Goal: Information Seeking & Learning: Learn about a topic

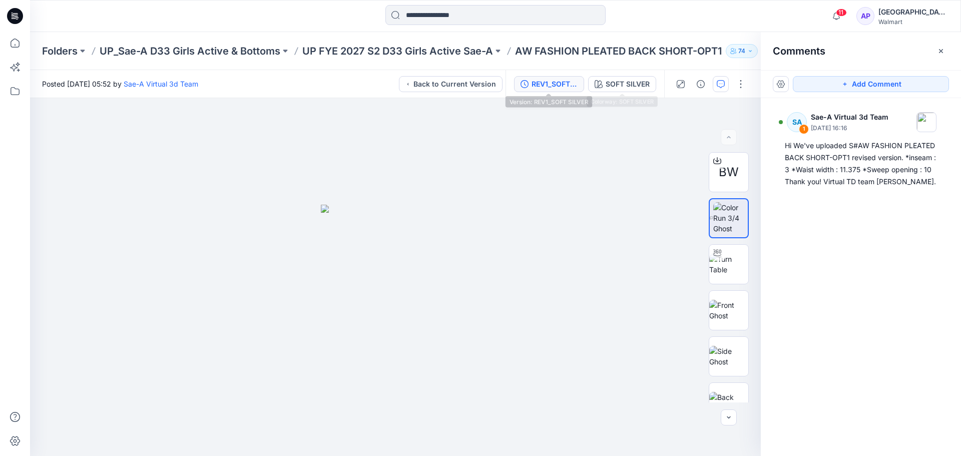
click at [563, 79] on div "REV1_SOFT SILVER" at bounding box center [555, 84] width 46 height 11
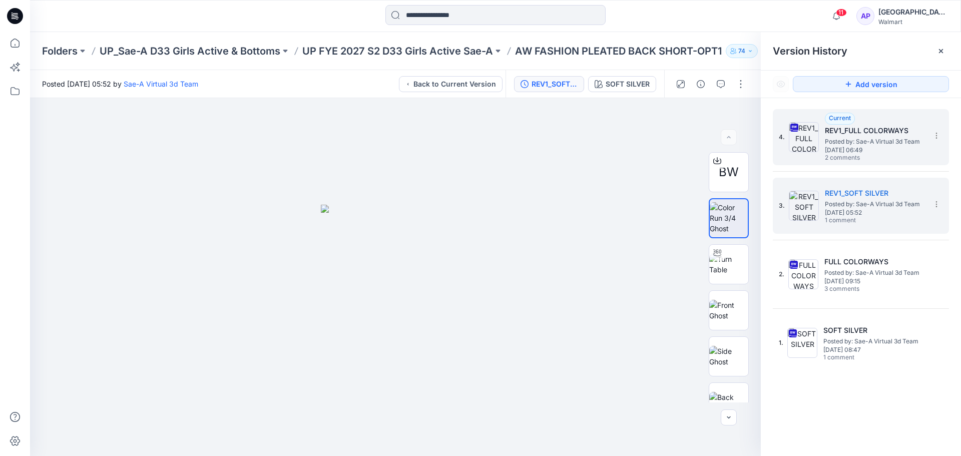
click at [860, 151] on span "[DATE] 06:49" at bounding box center [875, 150] width 100 height 7
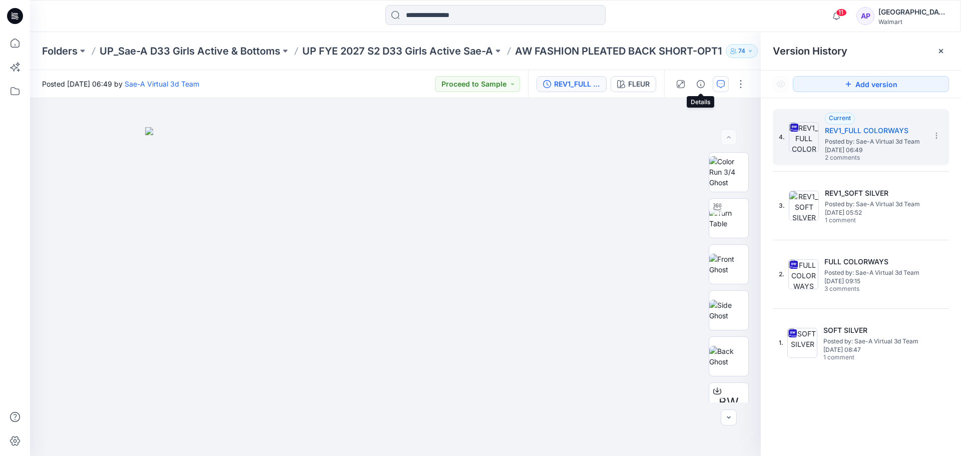
click at [722, 84] on icon "button" at bounding box center [721, 84] width 8 height 8
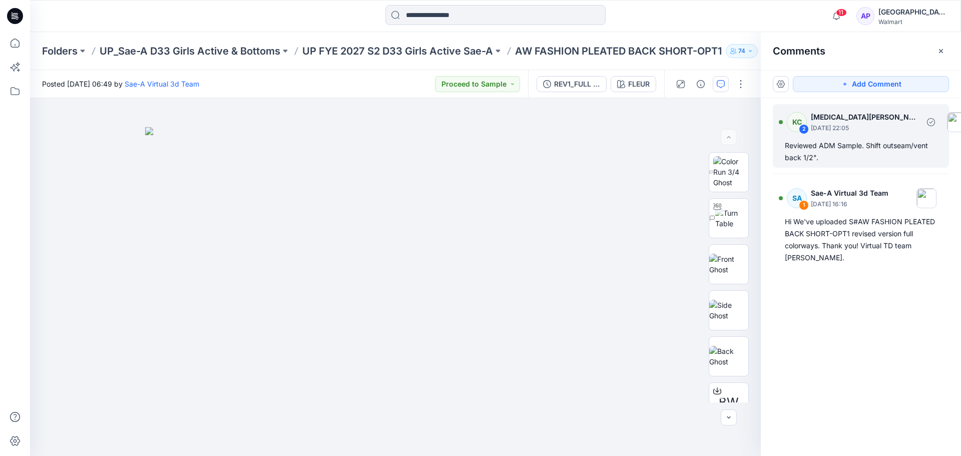
click at [842, 157] on div "Reviewed ADM Sample. Shift outseam/vent back 1/2"." at bounding box center [861, 152] width 152 height 24
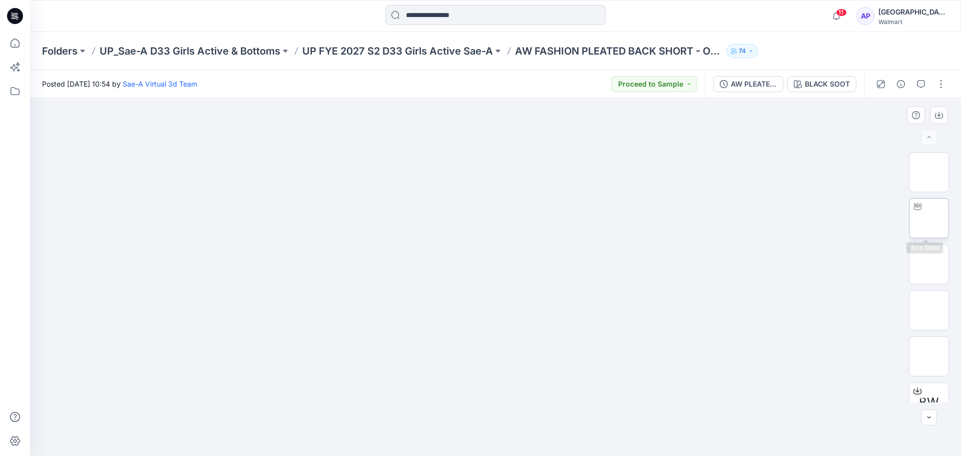
drag, startPoint x: 928, startPoint y: 218, endPoint x: 907, endPoint y: 208, distance: 23.1
click at [929, 218] on img at bounding box center [929, 218] width 0 height 0
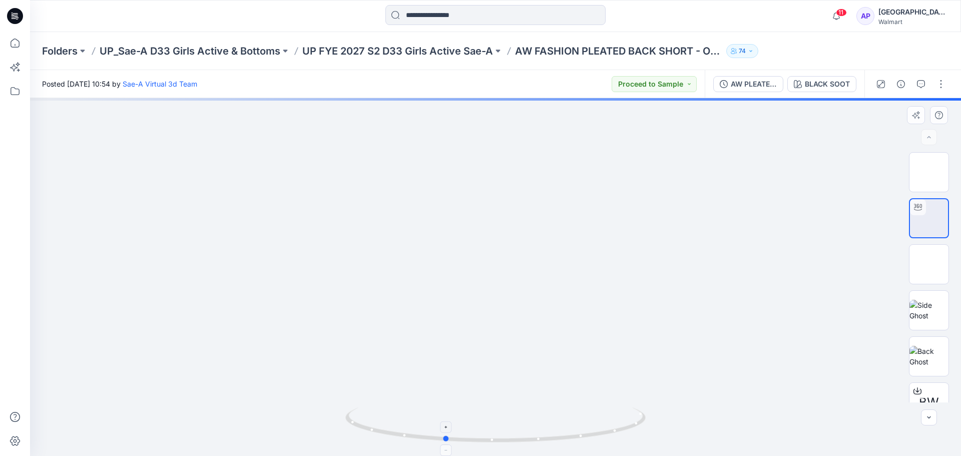
drag, startPoint x: 621, startPoint y: 437, endPoint x: 567, endPoint y: 440, distance: 53.6
click at [567, 440] on icon at bounding box center [496, 426] width 303 height 38
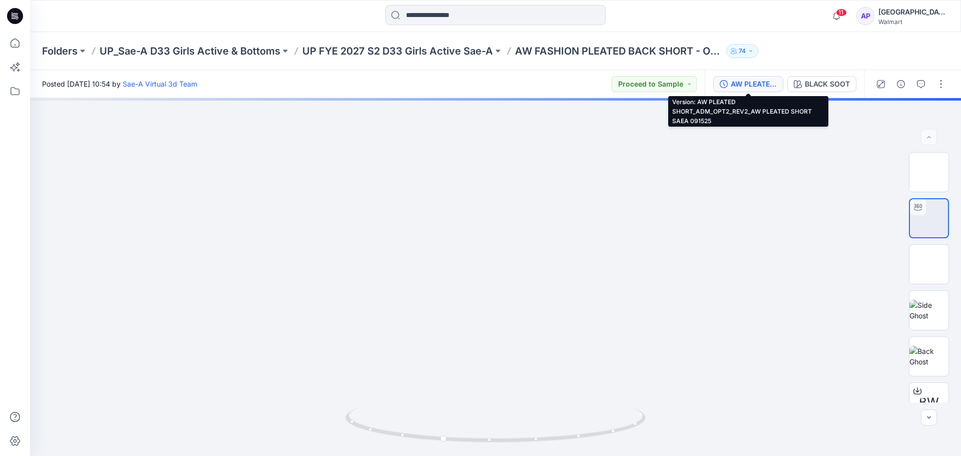
click at [754, 86] on div "AW PLEATED SHORT_ADM_OPT2_REV2_AW PLEATED SHORT SAEA 091525" at bounding box center [754, 84] width 46 height 11
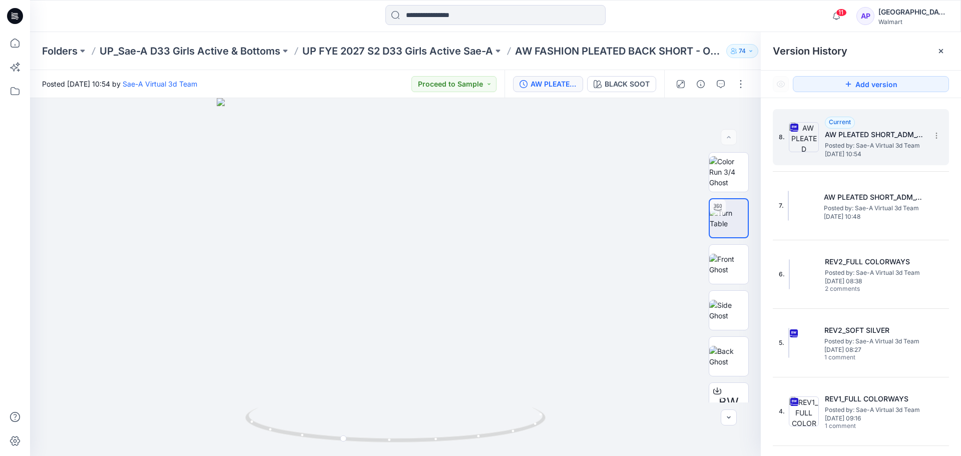
click at [843, 141] on span "Posted by: Sae-A Virtual 3d Team" at bounding box center [875, 146] width 100 height 10
click at [630, 89] on div "BLACK SOOT" at bounding box center [627, 84] width 45 height 11
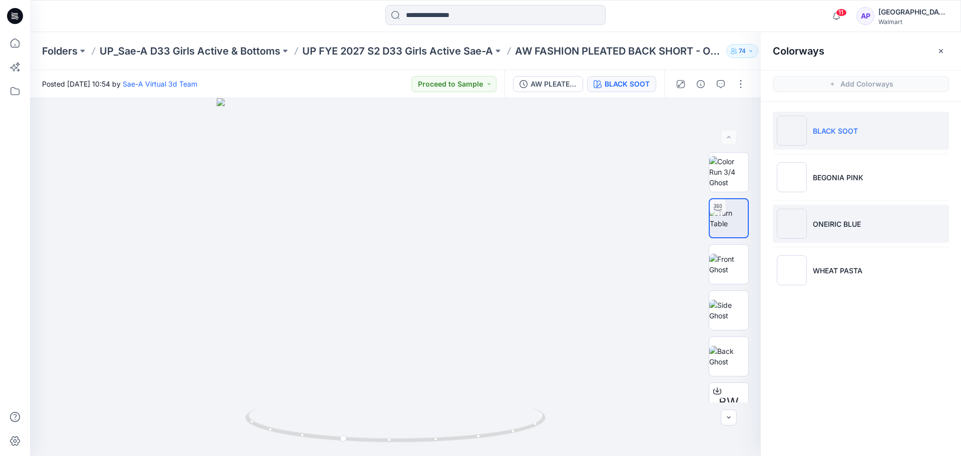
click at [850, 223] on p "ONEIRIC BLUE" at bounding box center [837, 224] width 48 height 11
